Goal: Check status: Check status

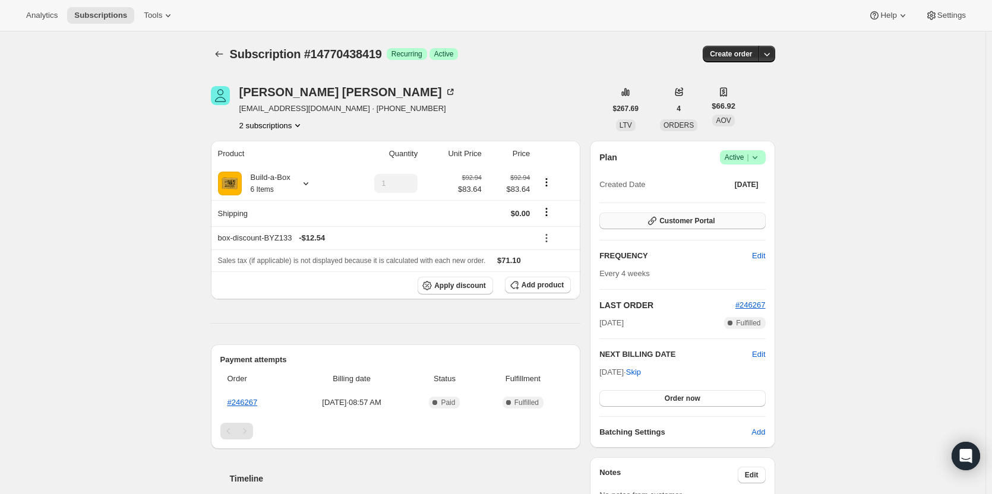
click at [656, 223] on icon "button" at bounding box center [652, 221] width 8 height 8
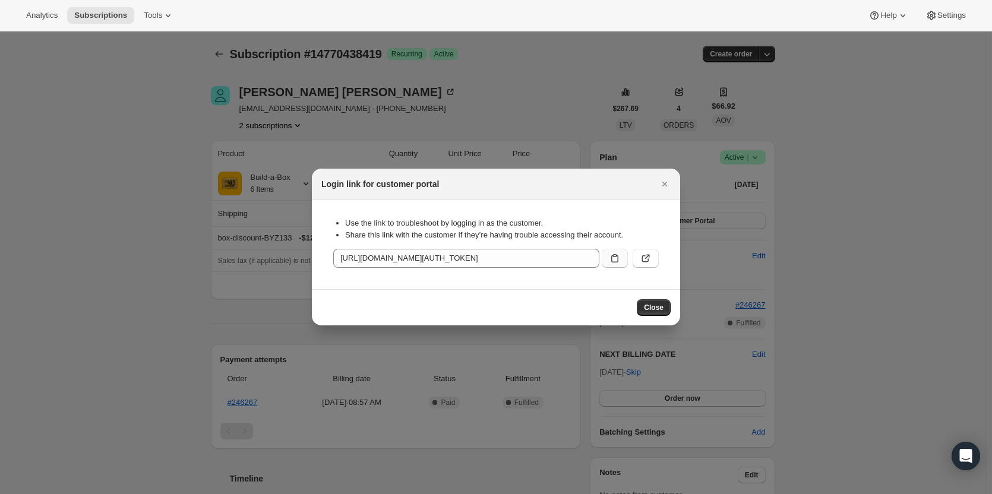
click at [611, 258] on icon ":rbu:" at bounding box center [614, 258] width 7 height 8
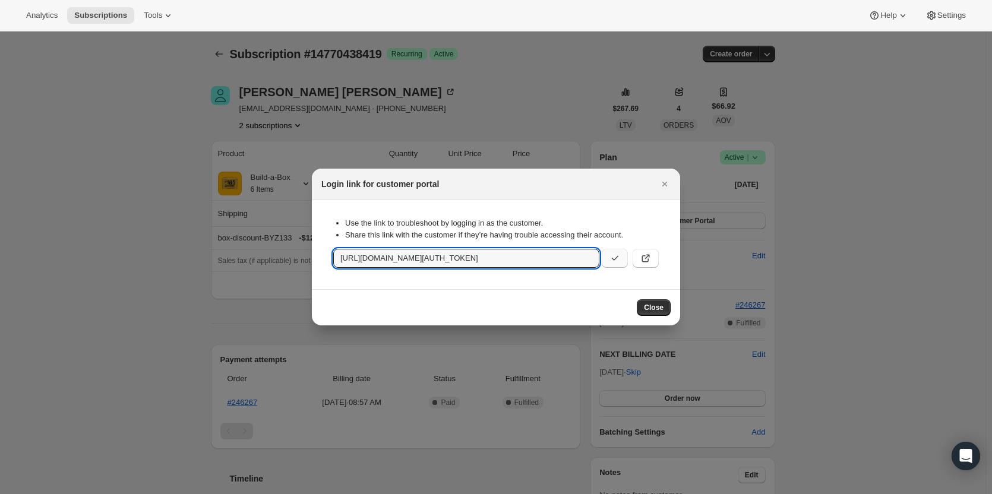
click at [128, 170] on div at bounding box center [496, 247] width 992 height 494
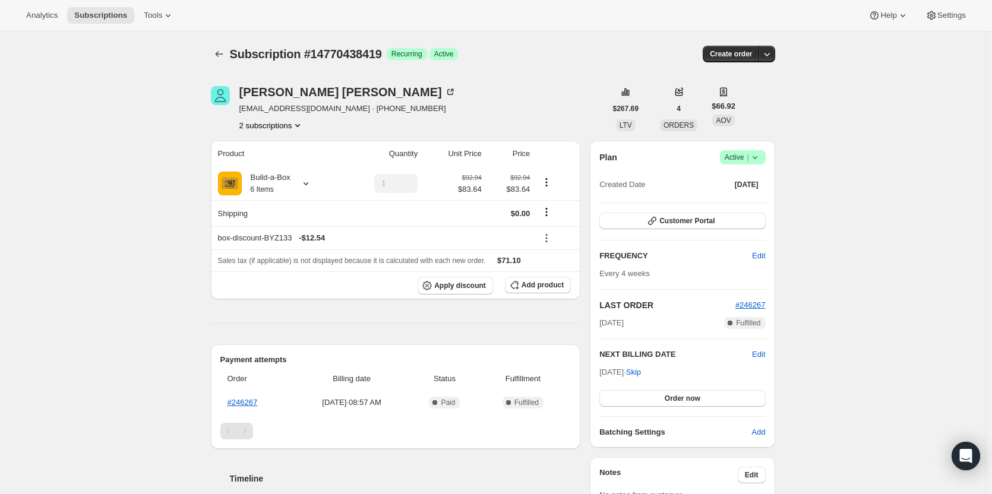
click at [276, 129] on button "2 subscriptions" at bounding box center [271, 125] width 65 height 12
click at [276, 152] on span "13709967635" at bounding box center [257, 147] width 48 height 9
